Goal: Task Accomplishment & Management: Manage account settings

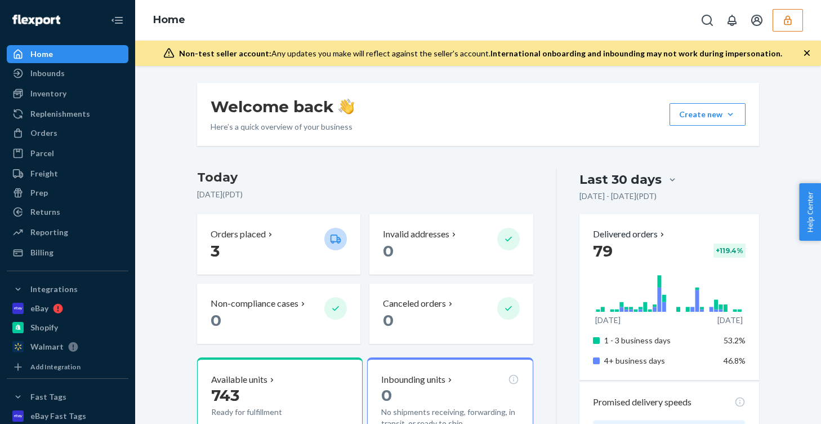
click at [785, 18] on icon "button" at bounding box center [787, 20] width 11 height 11
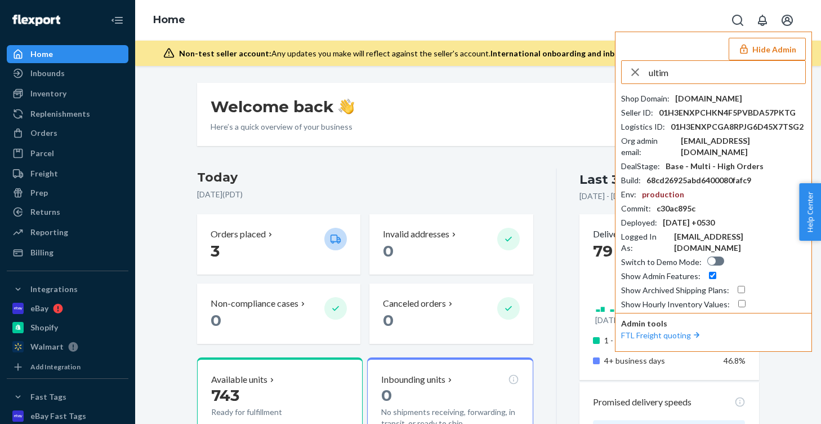
type input "ultima"
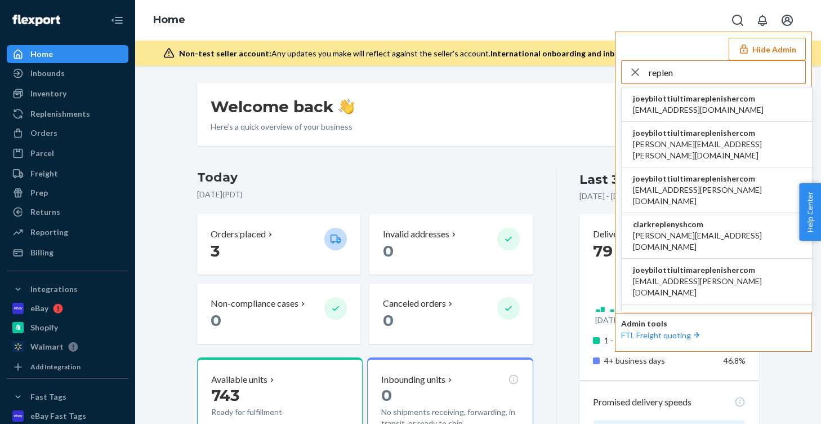
type input "replen"
click at [652, 135] on span "joeybilottiultimareplenishercom" at bounding box center [717, 132] width 168 height 11
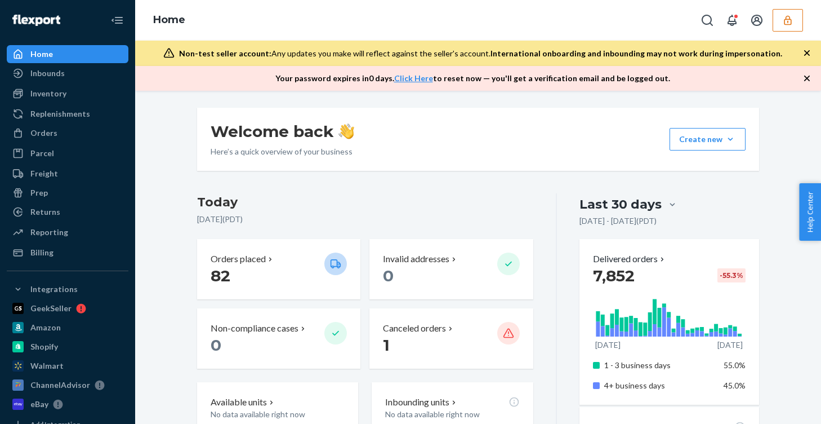
click at [782, 14] on button "button" at bounding box center [788, 20] width 30 height 23
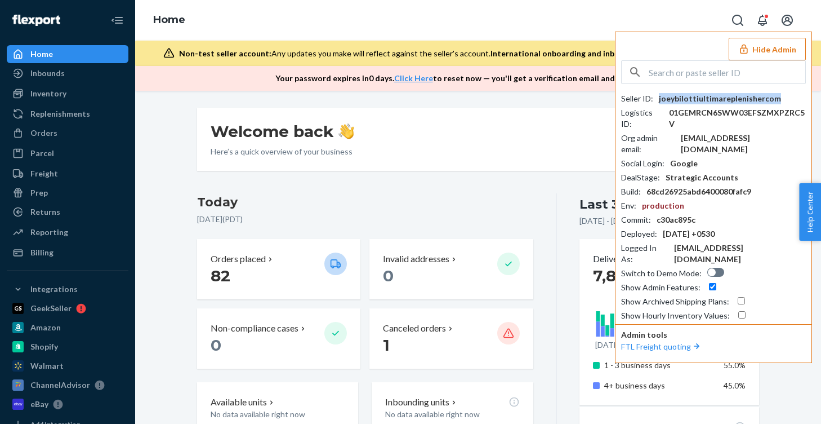
click at [710, 99] on div "joeybilottiultimareplenishercom" at bounding box center [720, 98] width 122 height 11
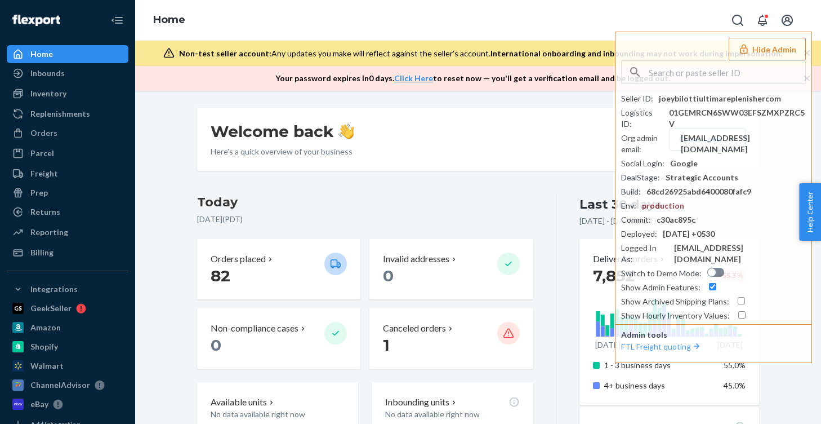
click at [336, 7] on div "Home Hide Admin Seller ID : joeybilottiultimareplenishercom Logistics ID : 01GE…" at bounding box center [478, 20] width 686 height 41
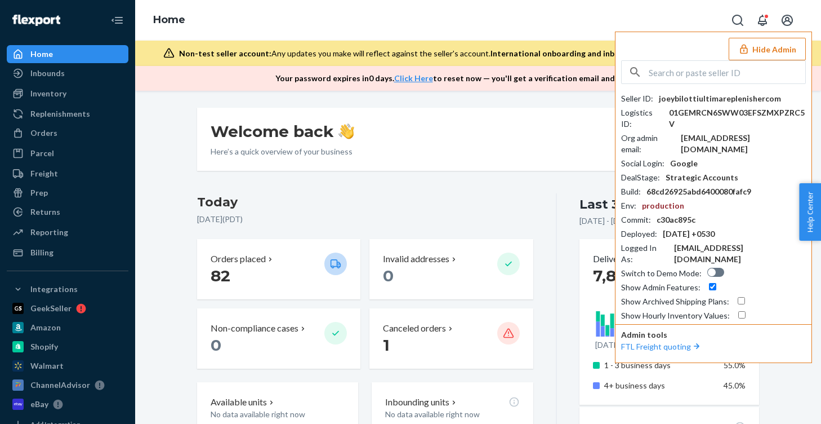
click at [698, 66] on input "text" at bounding box center [727, 72] width 157 height 23
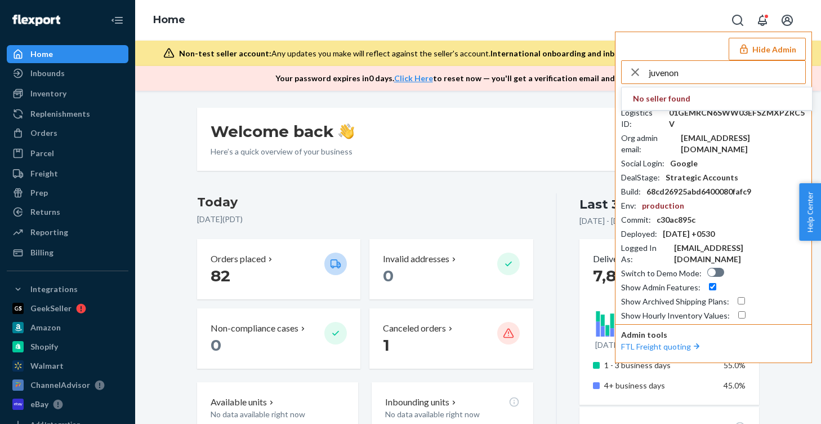
type input "juvenon"
type input "kmd"
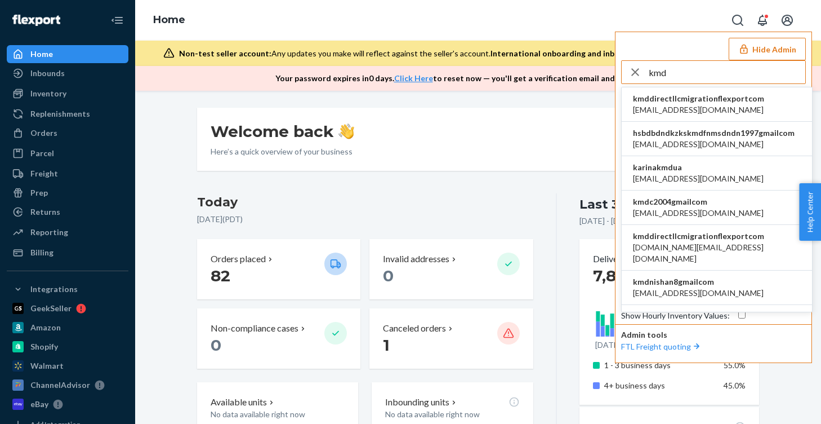
click at [684, 73] on input "kmd" at bounding box center [727, 72] width 157 height 23
click at [661, 105] on span "[EMAIL_ADDRESS][DOMAIN_NAME]" at bounding box center [698, 109] width 131 height 11
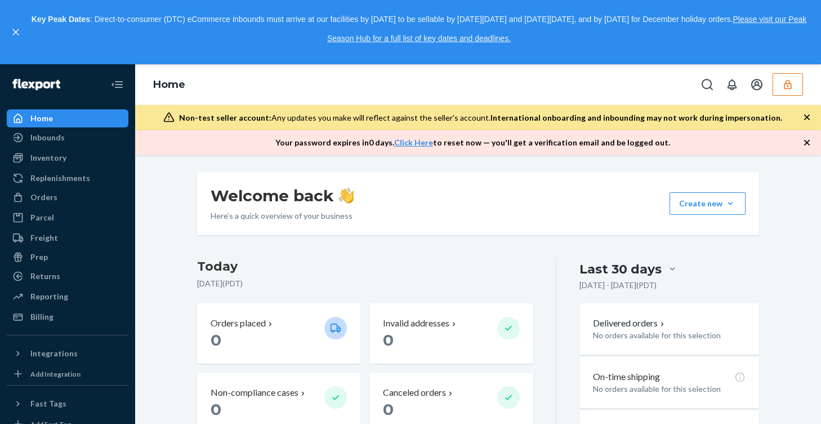
scroll to position [1, 0]
click at [784, 88] on icon "button" at bounding box center [787, 84] width 11 height 11
